Goal: Task Accomplishment & Management: Use online tool/utility

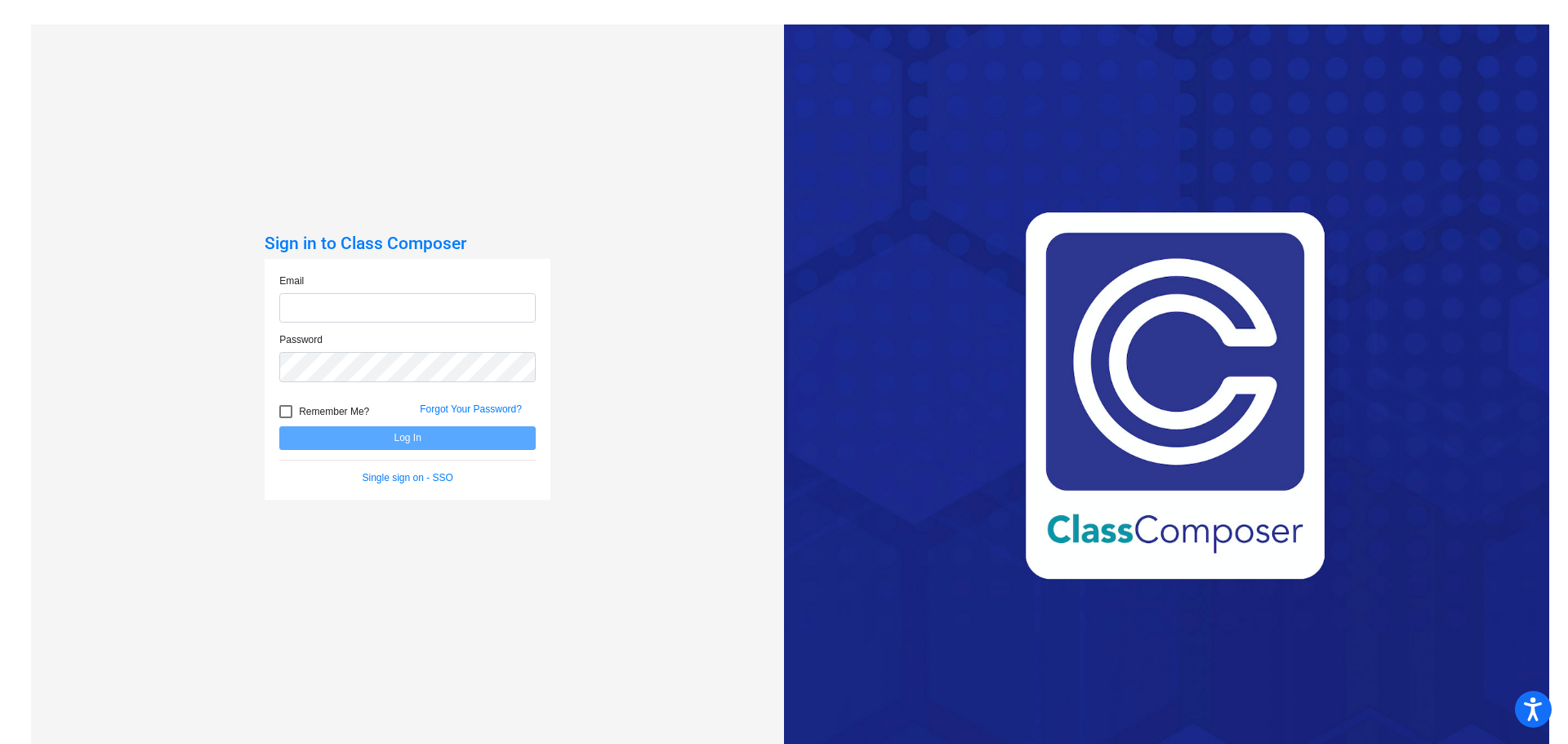
type input "[EMAIL_ADDRESS][PERSON_NAME][DOMAIN_NAME]"
drag, startPoint x: 280, startPoint y: 409, endPoint x: 323, endPoint y: 426, distance: 46.2
click at [283, 410] on div at bounding box center [286, 411] width 13 height 13
click at [285, 418] on input "Remember Me?" at bounding box center [285, 418] width 1 height 1
checkbox input "true"
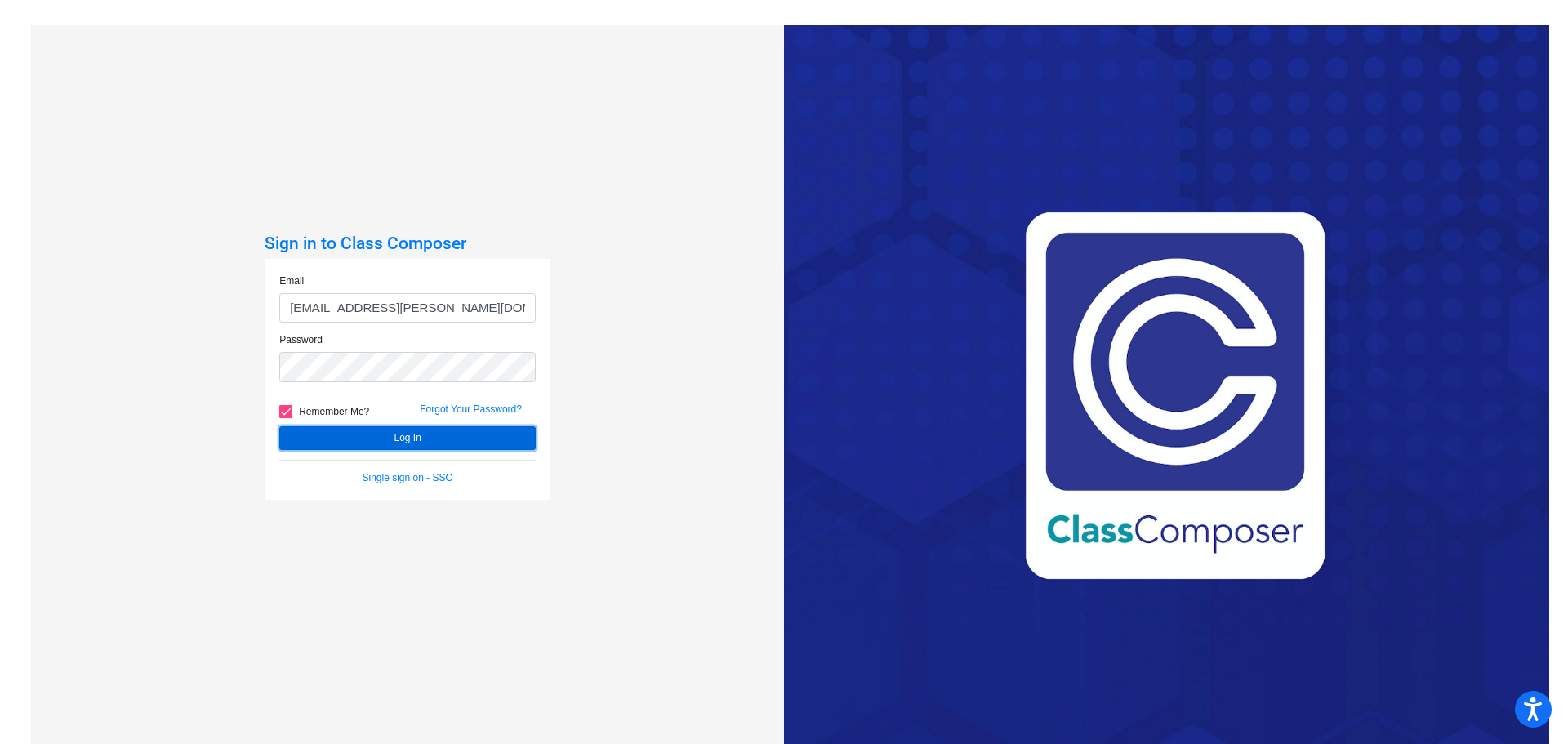
click at [419, 439] on button "Log In" at bounding box center [408, 438] width 256 height 23
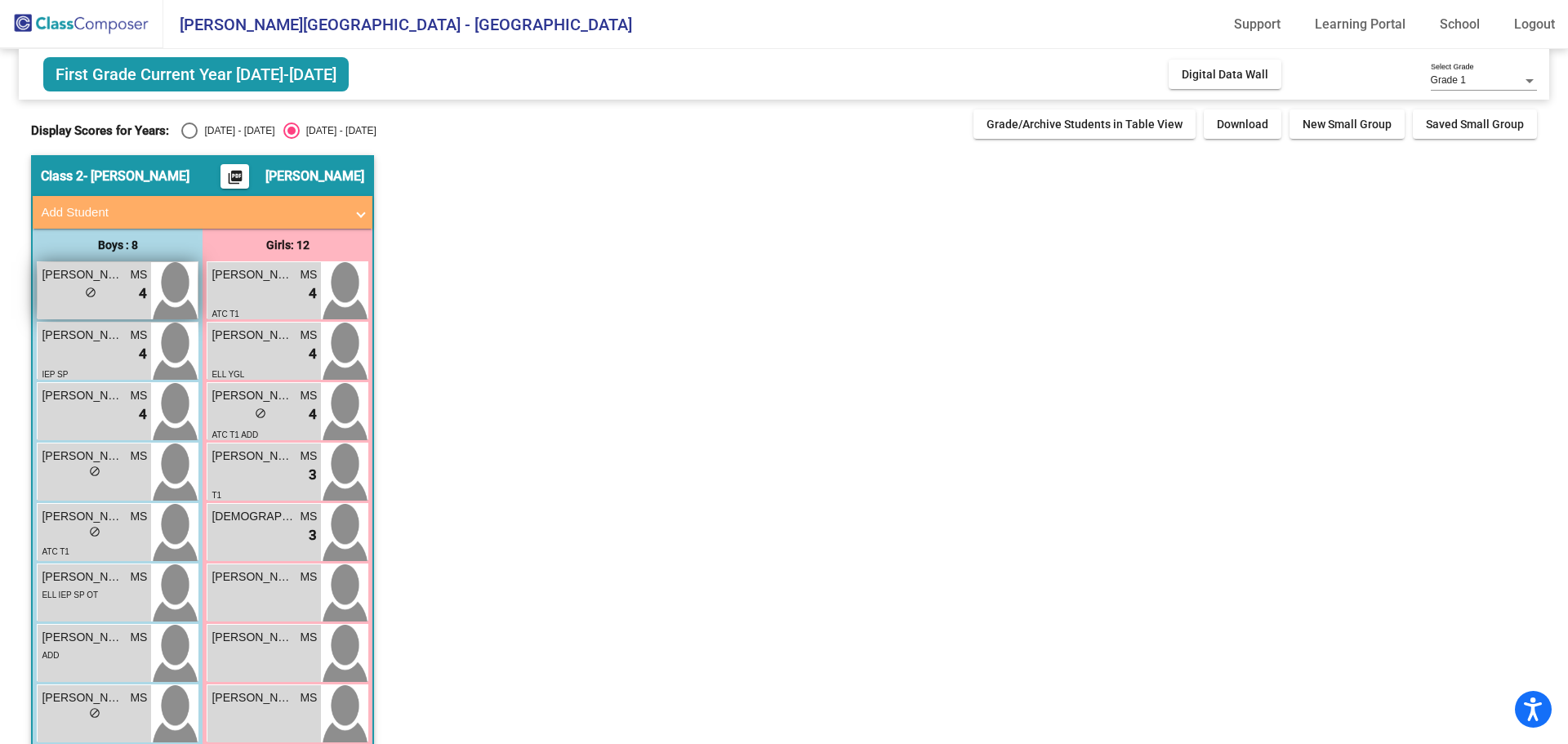
click at [114, 288] on div "lock do_not_disturb_alt 4" at bounding box center [94, 294] width 106 height 22
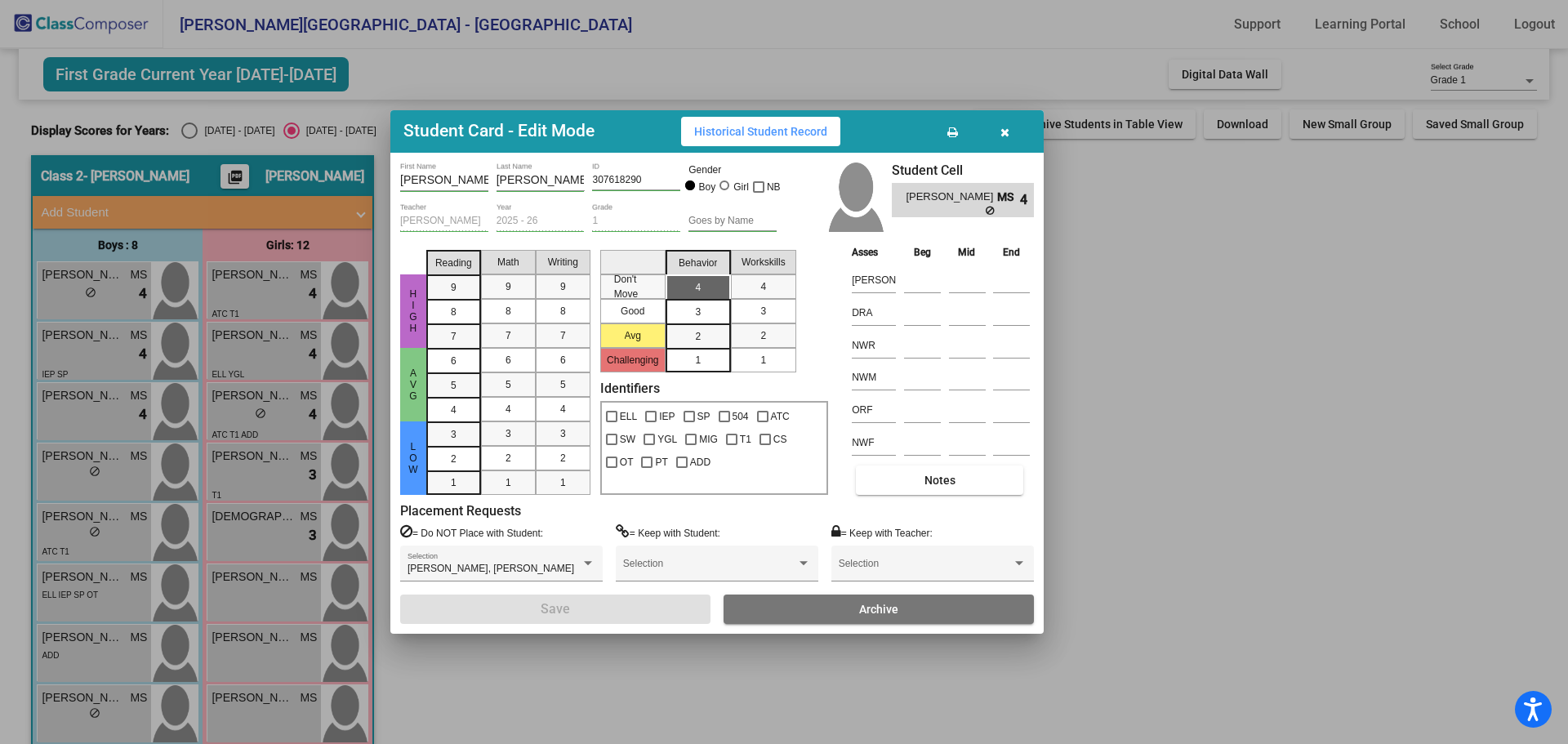
click at [1009, 129] on button "button" at bounding box center [1004, 131] width 52 height 30
